Goal: Task Accomplishment & Management: Manage account settings

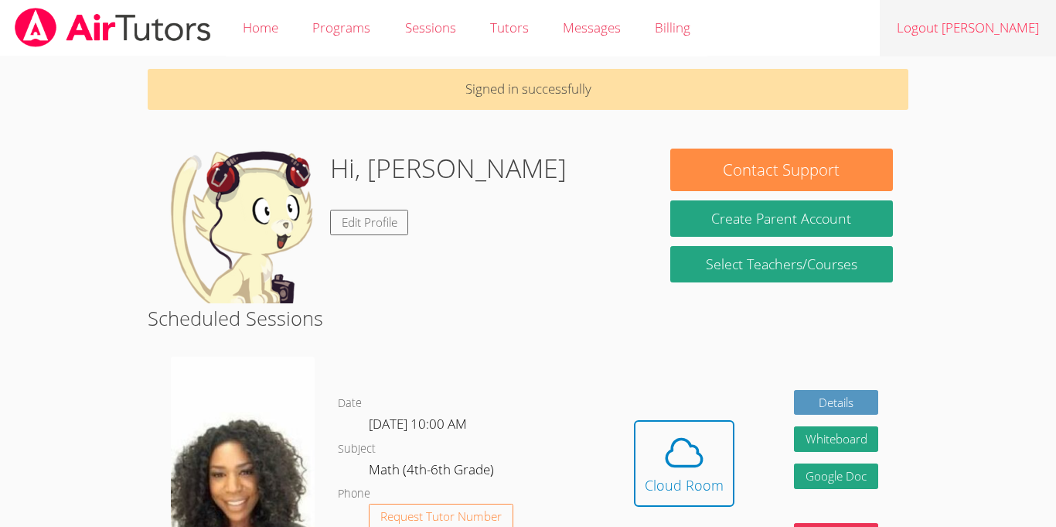
click at [948, 31] on link "Logout [PERSON_NAME]" at bounding box center [968, 28] width 176 height 56
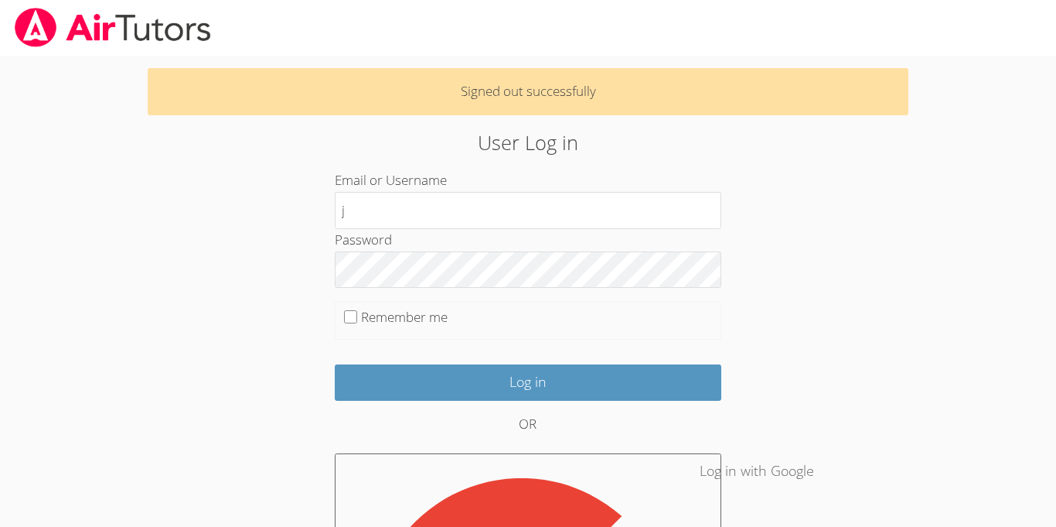
type input "jeandt"
click at [363, 312] on label "Remember me" at bounding box center [404, 317] width 87 height 18
click at [357, 312] on input "Remember me" at bounding box center [350, 316] width 13 height 13
checkbox input "true"
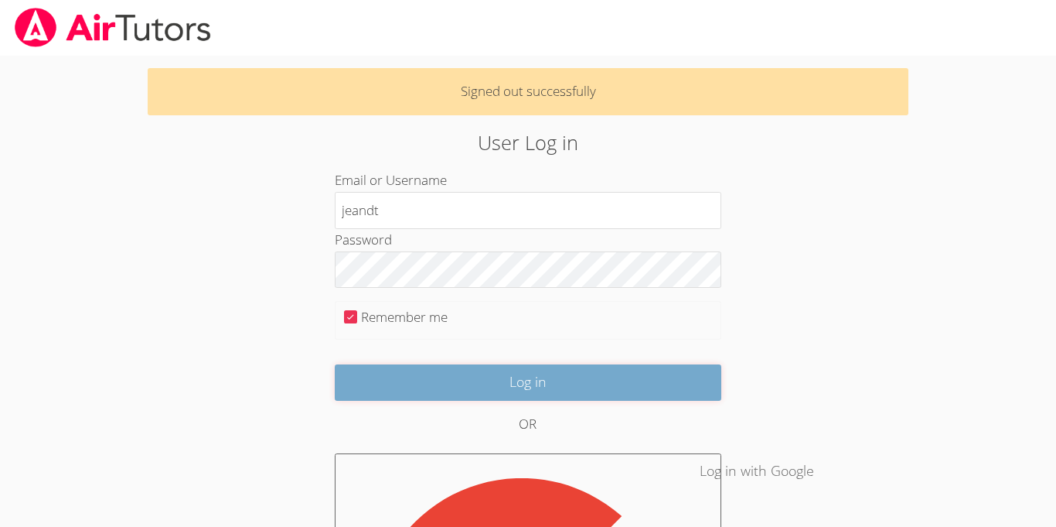
click at [368, 374] on input "Log in" at bounding box center [528, 382] width 387 height 36
